Goal: Find specific page/section: Find specific page/section

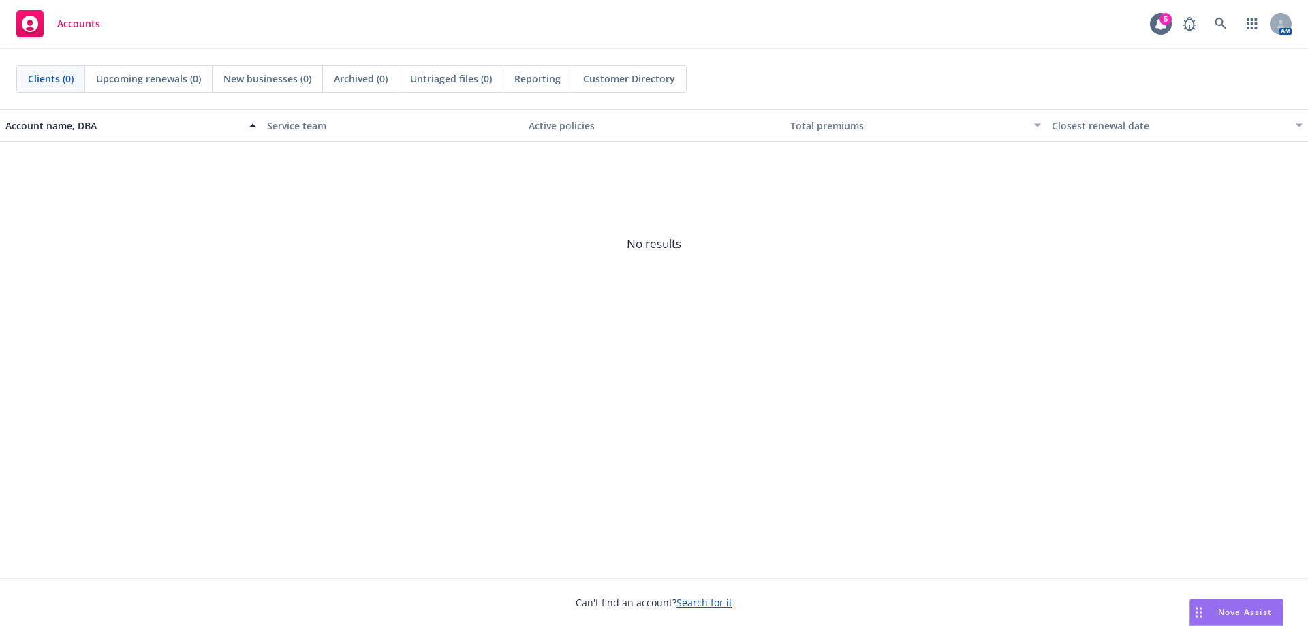
click at [344, 319] on span "No results" at bounding box center [654, 244] width 1308 height 204
click at [909, 430] on div "Account name, DBA Service team Active policies Total premiums Closest renewal d…" at bounding box center [654, 343] width 1308 height 469
click at [715, 314] on span "No results" at bounding box center [654, 244] width 1308 height 204
